Goal: Check status: Check status

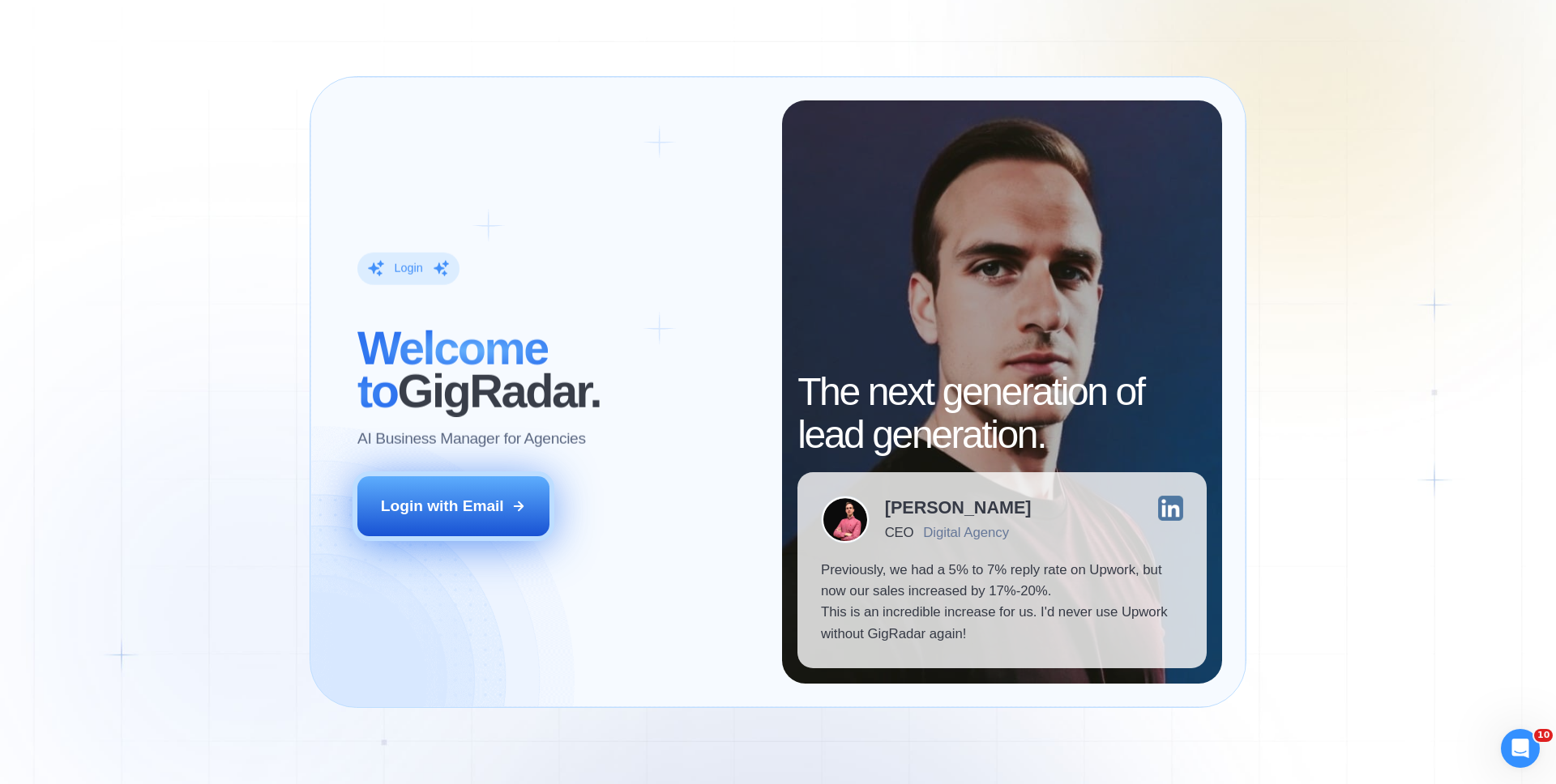
click at [492, 520] on button "Login with Email" at bounding box center [454, 506] width 193 height 60
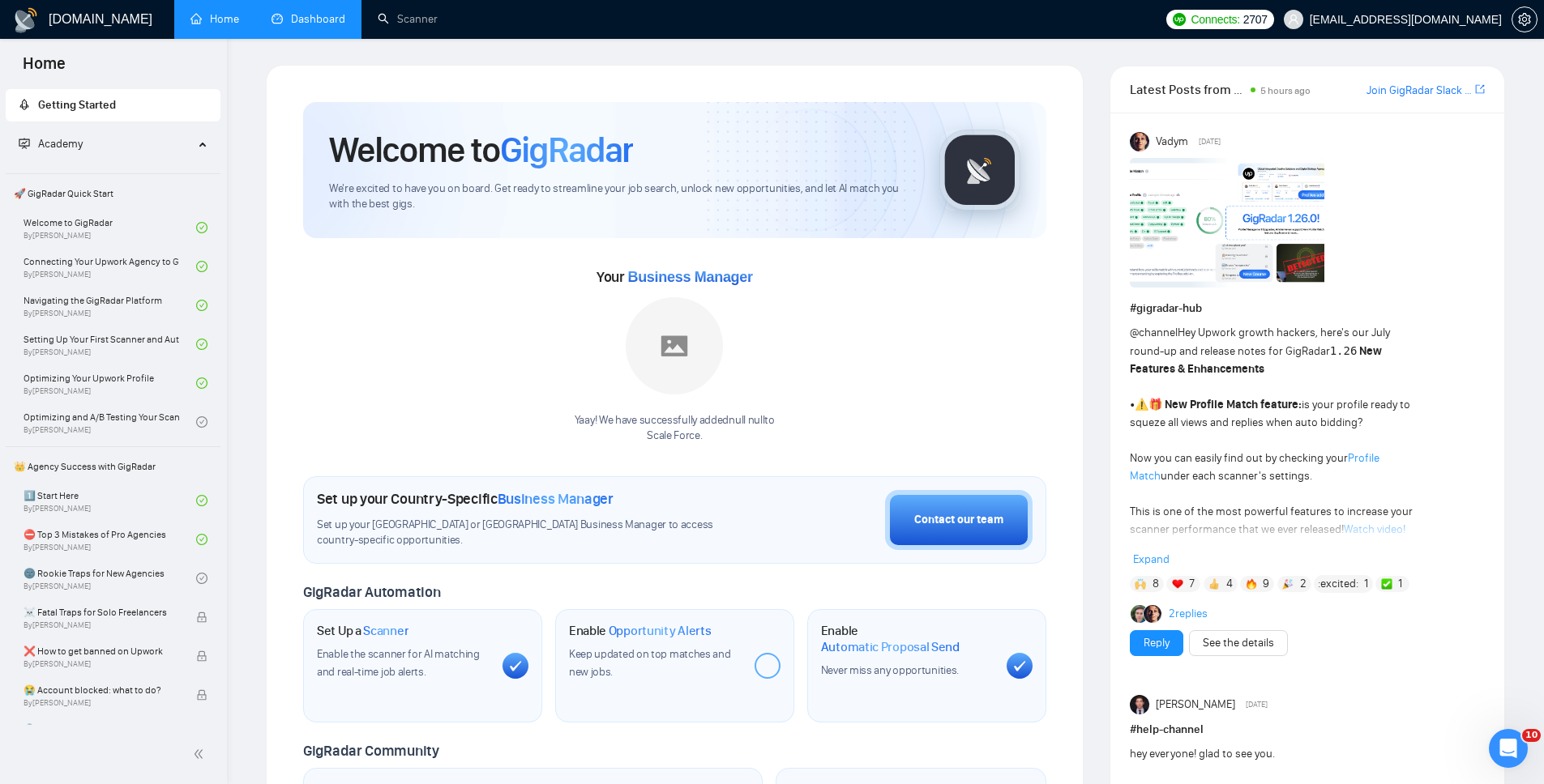
click at [291, 12] on link "Dashboard" at bounding box center [308, 19] width 74 height 14
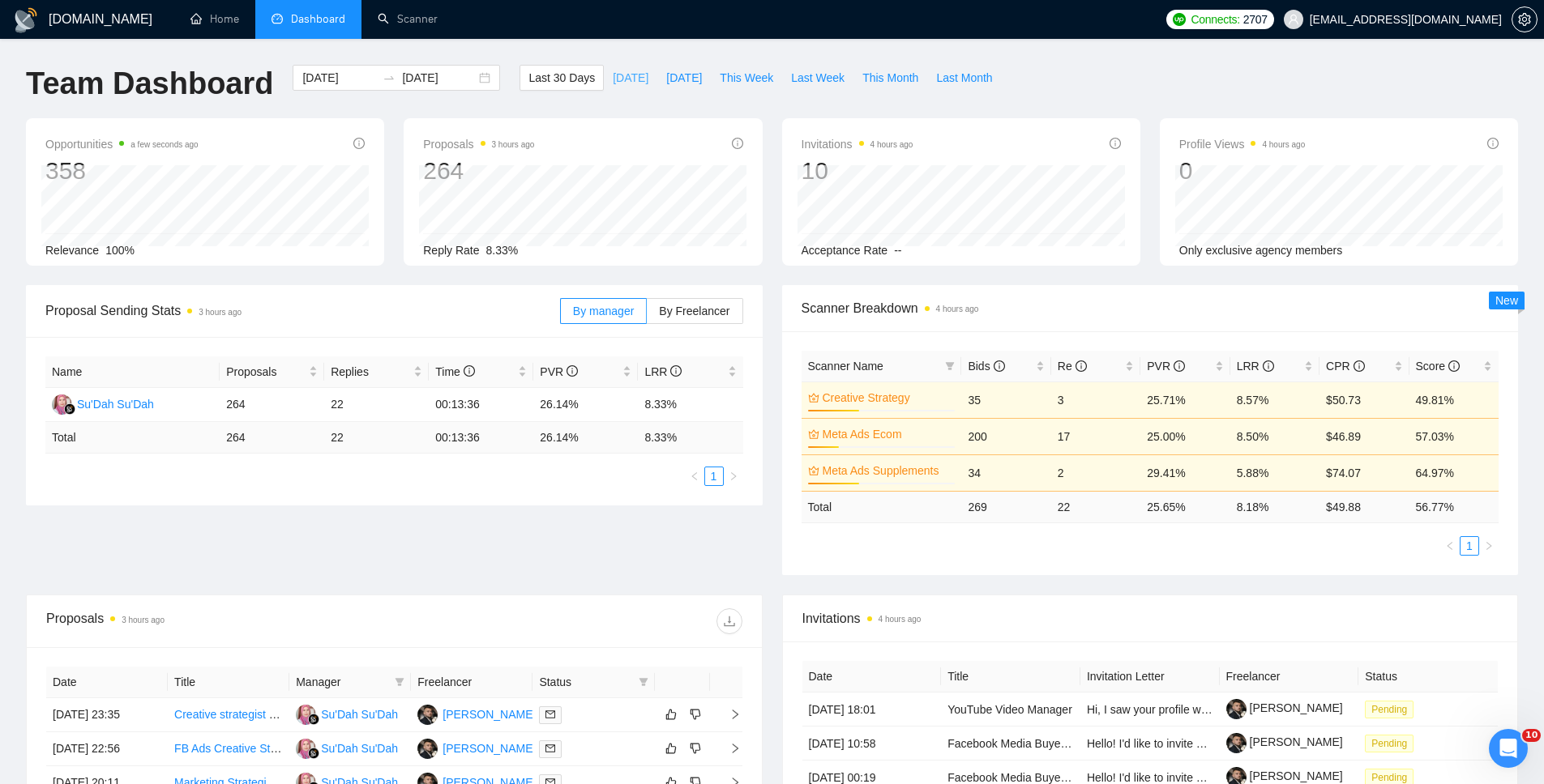
click at [624, 67] on button "[DATE]" at bounding box center [630, 78] width 53 height 26
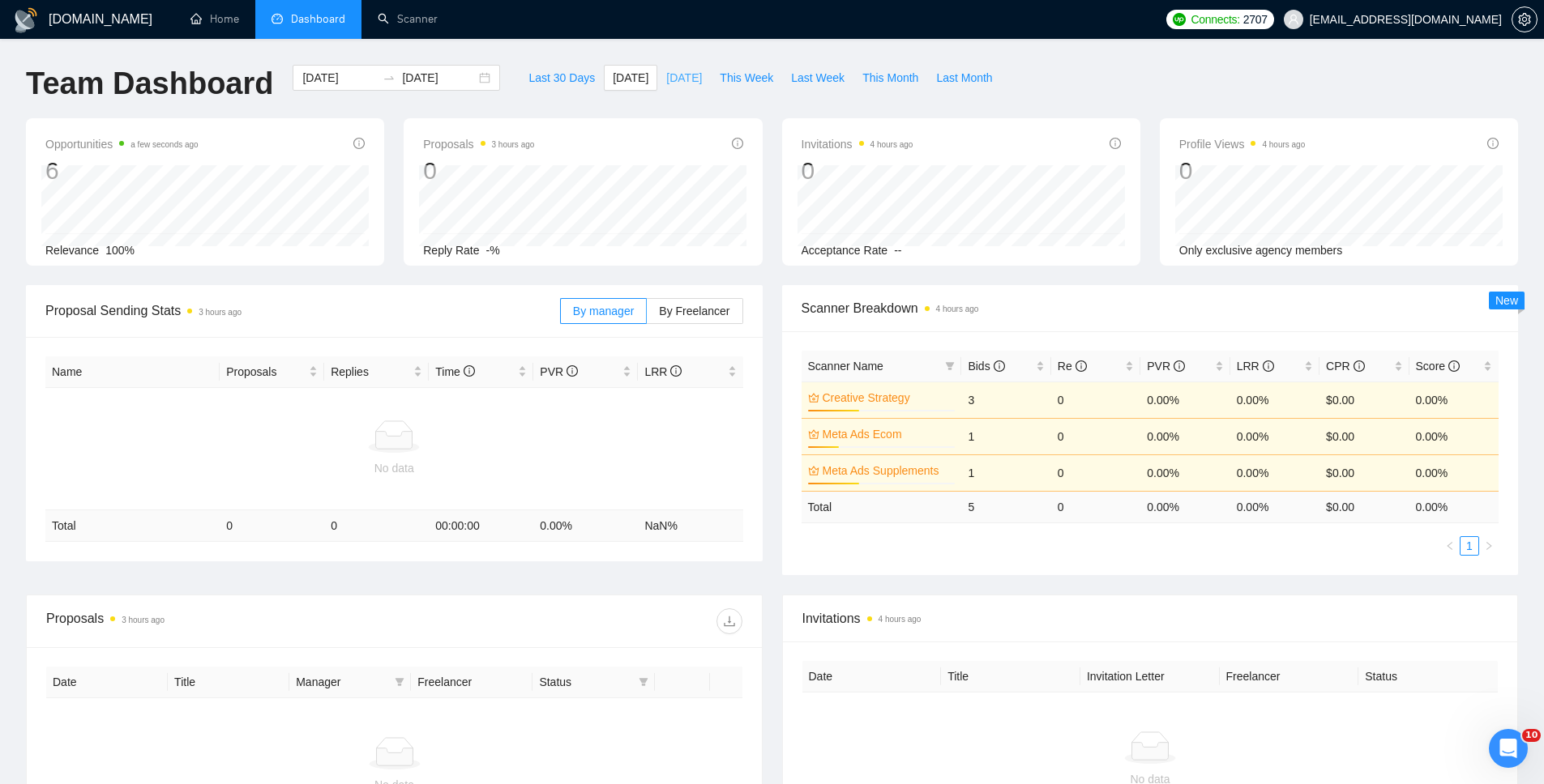
click at [681, 74] on span "[DATE]" at bounding box center [683, 78] width 35 height 18
type input "[DATE]"
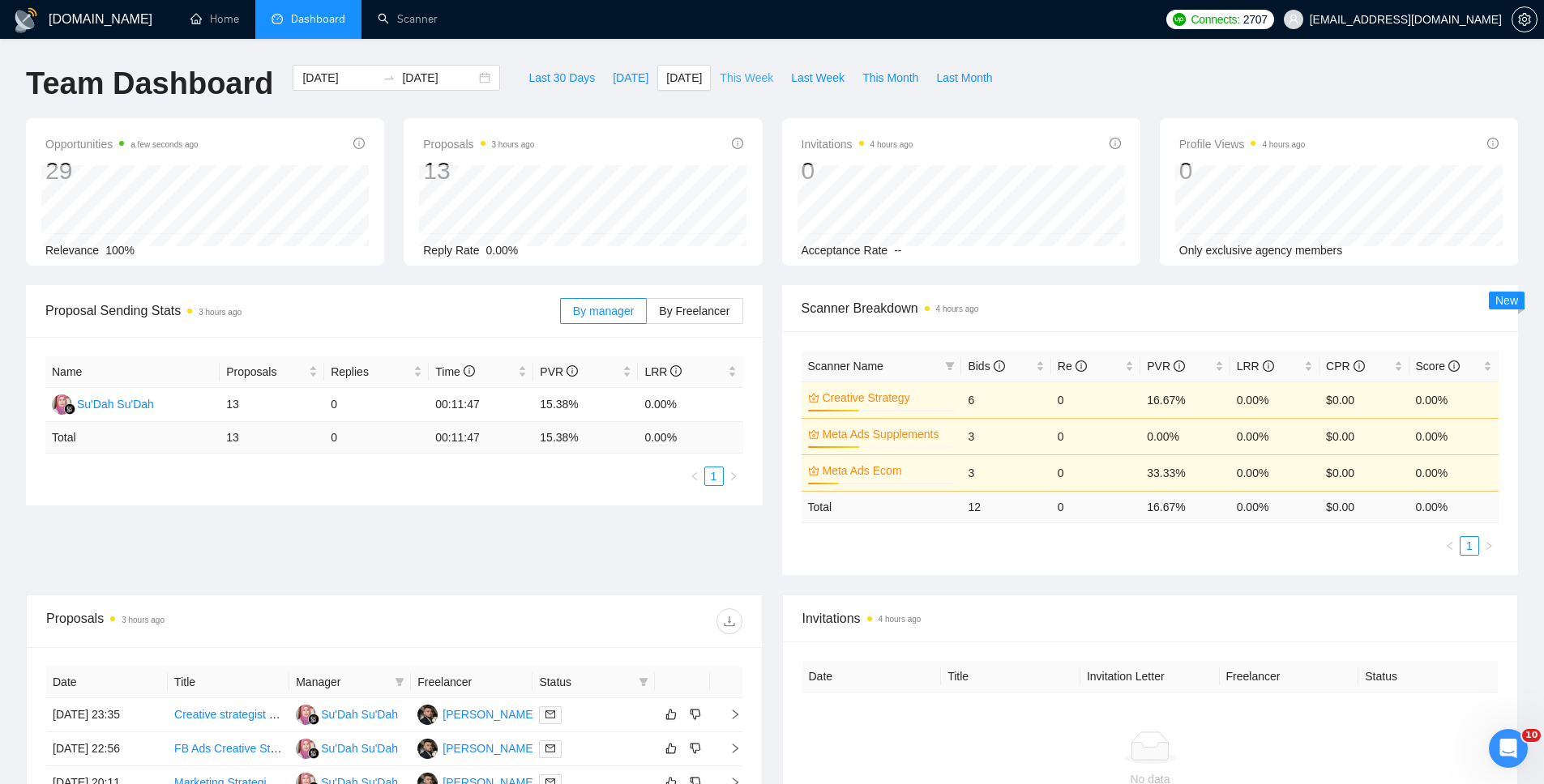
click at [760, 78] on span "This Week" at bounding box center [746, 78] width 53 height 18
type input "[DATE]"
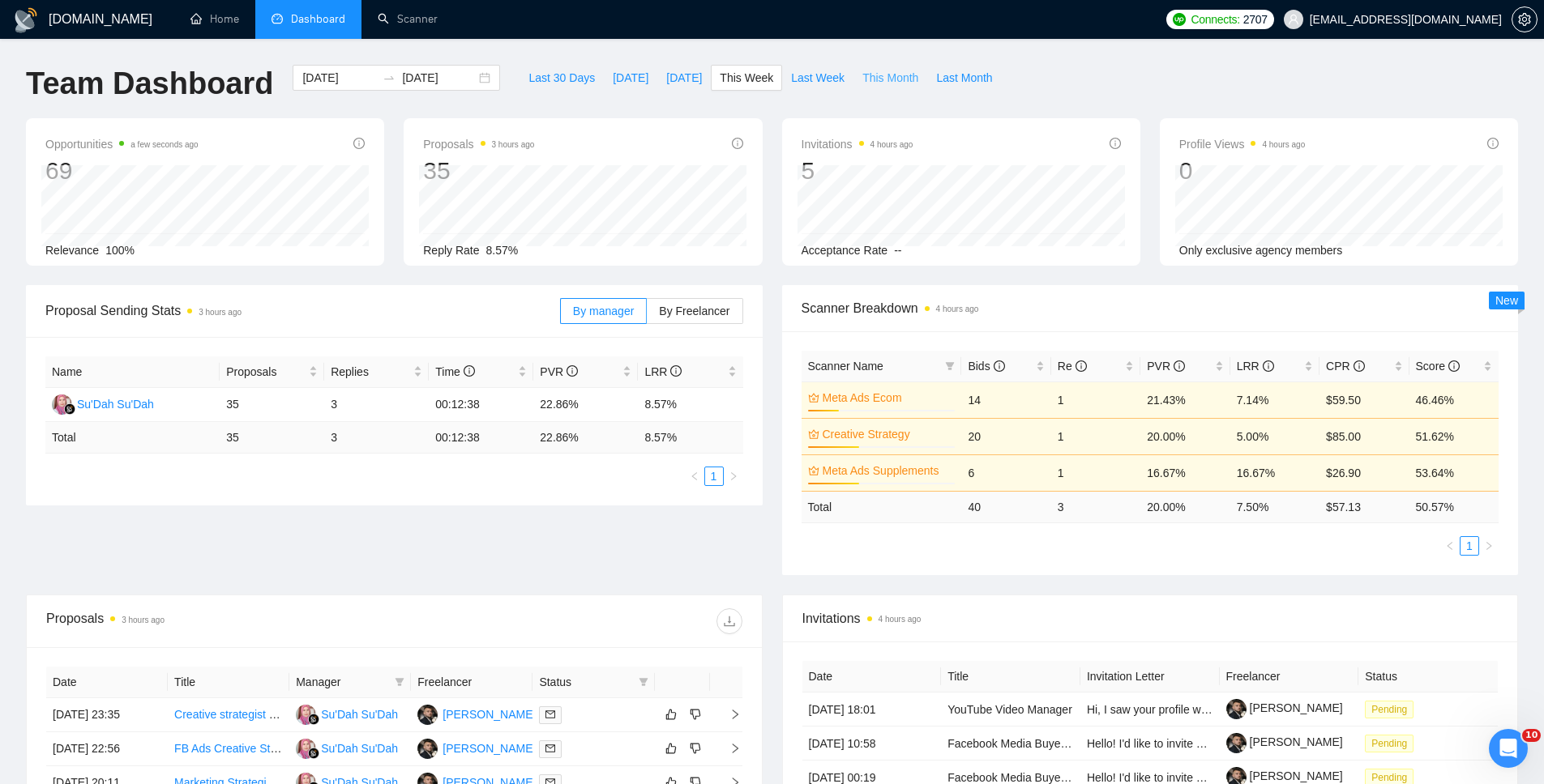
click at [910, 85] on span "This Month" at bounding box center [890, 78] width 56 height 18
type input "[DATE]"
click at [968, 82] on span "Last Month" at bounding box center [964, 78] width 56 height 18
type input "[DATE]"
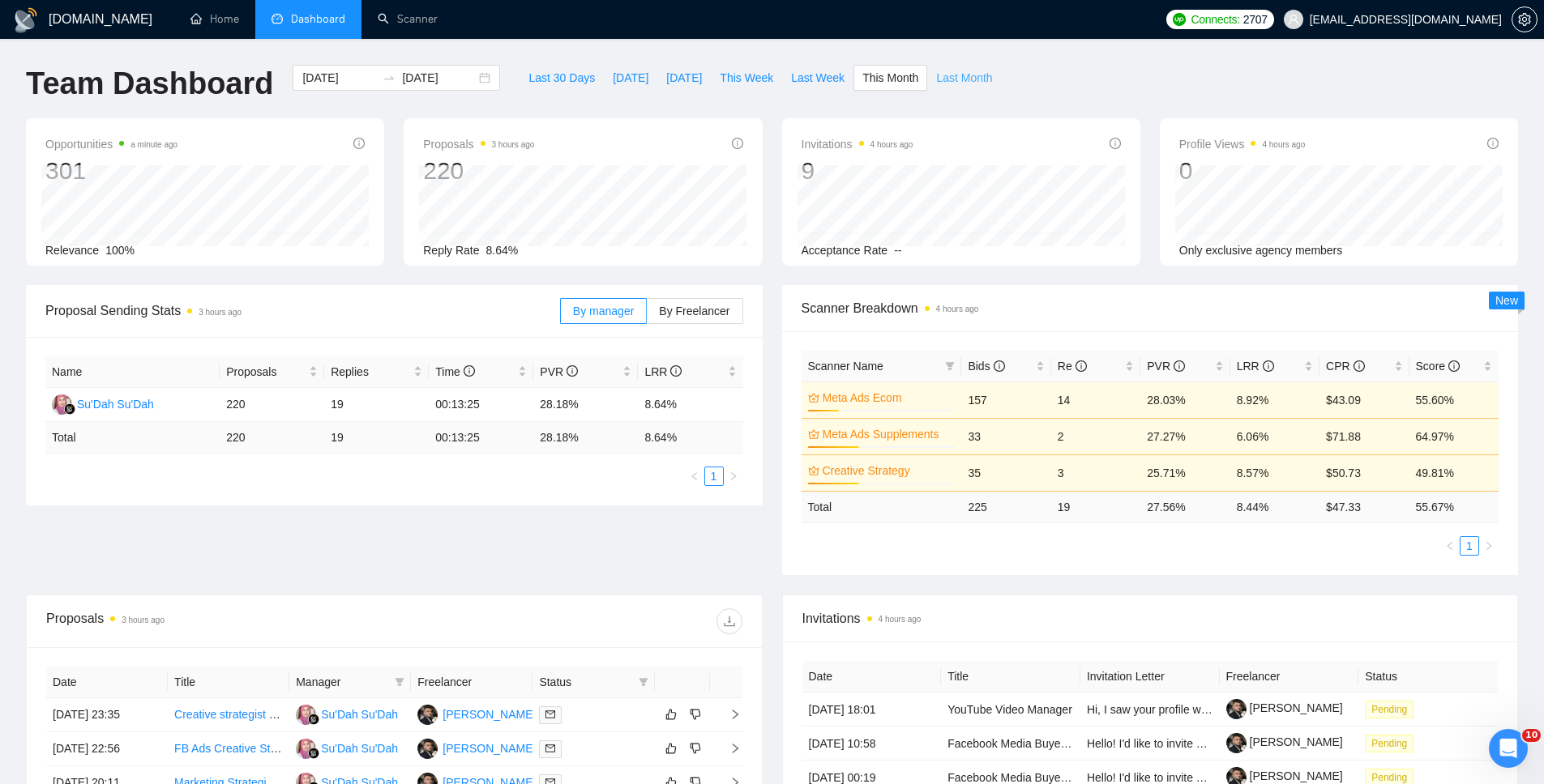
type input "[DATE]"
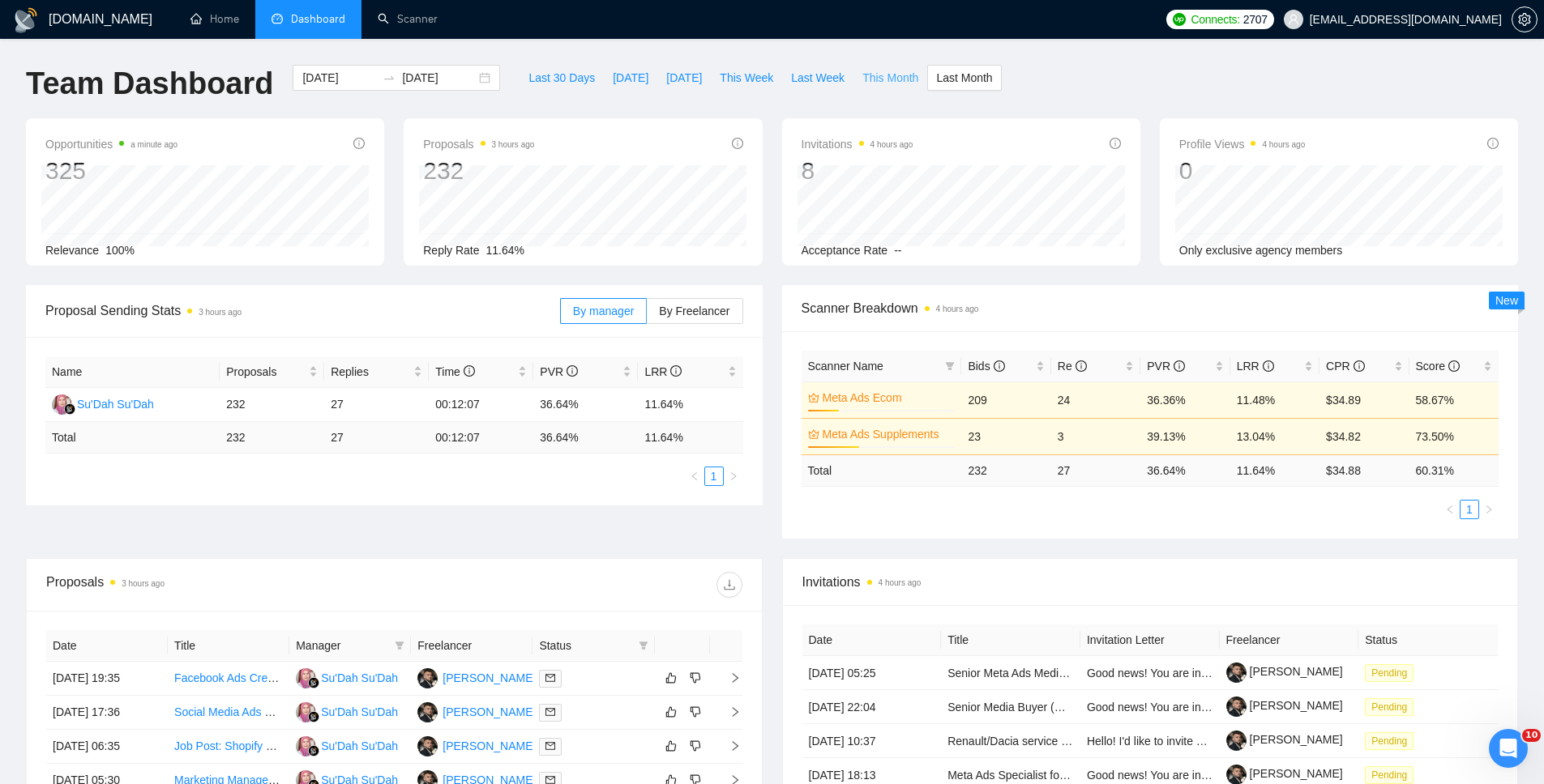
click at [890, 74] on span "This Month" at bounding box center [890, 78] width 56 height 18
type input "[DATE]"
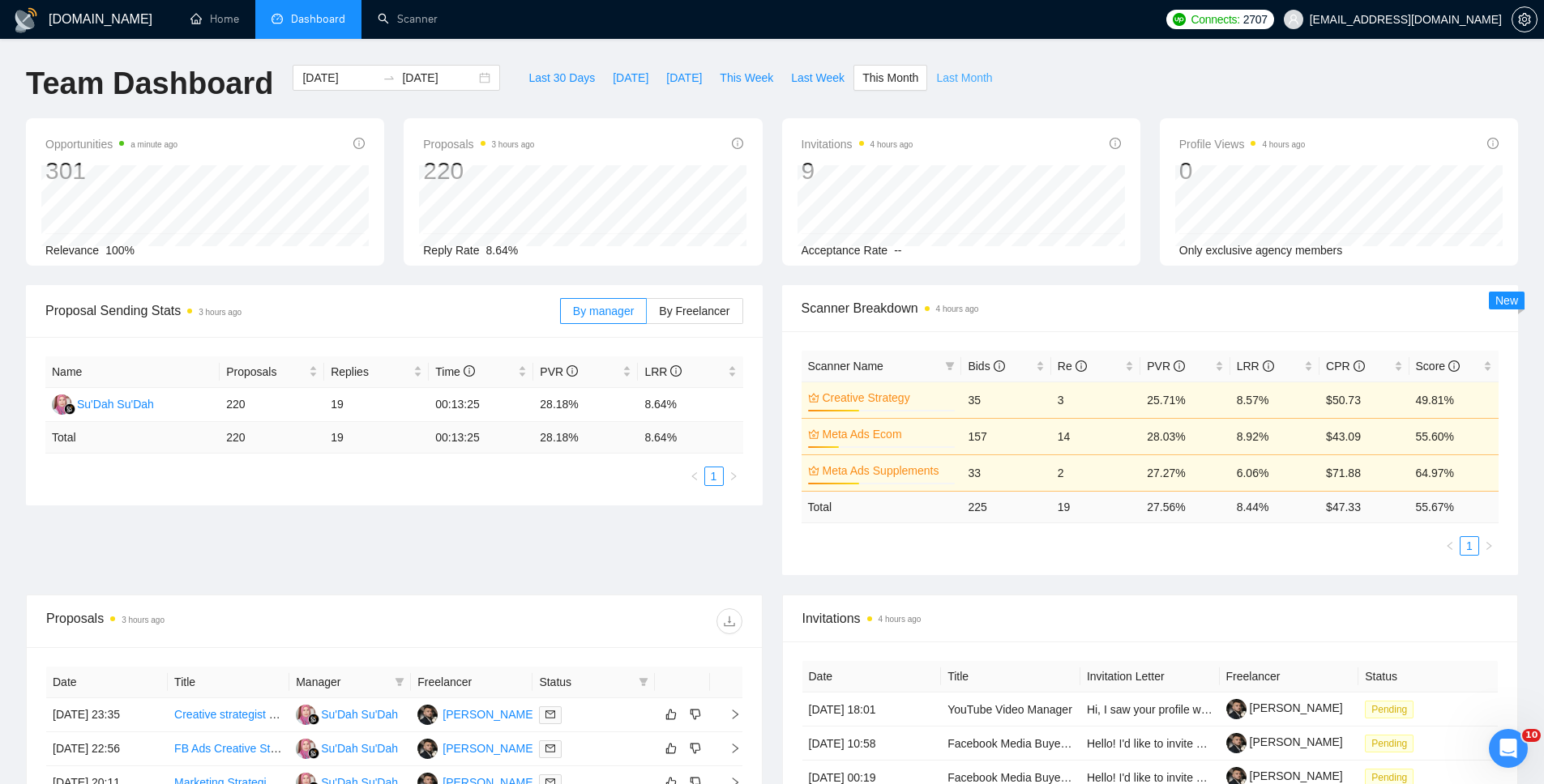
click at [992, 81] on span "Last Month" at bounding box center [964, 78] width 56 height 18
type input "[DATE]"
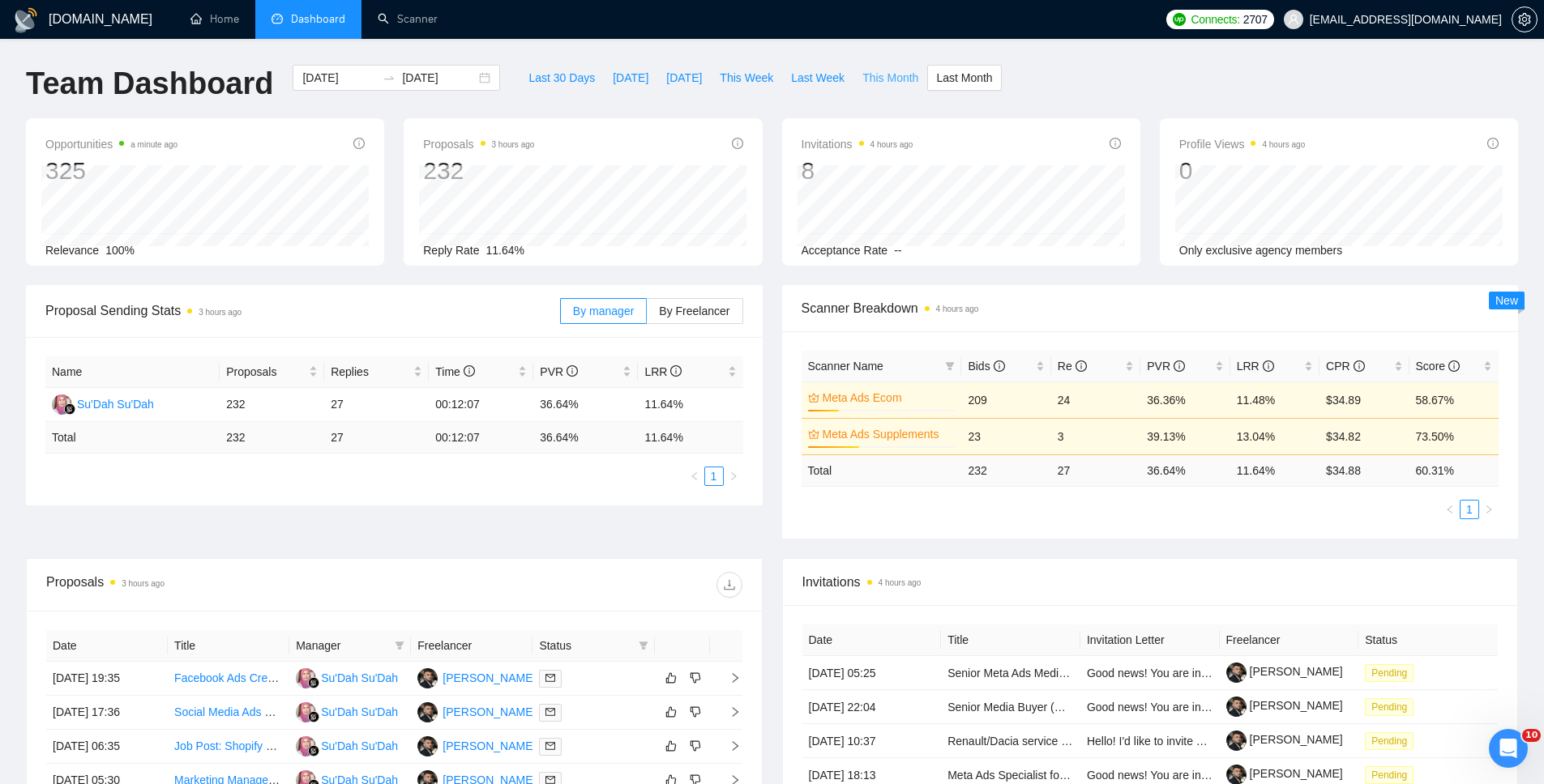
click at [889, 78] on span "This Month" at bounding box center [890, 78] width 56 height 18
type input "[DATE]"
